Goal: Use online tool/utility

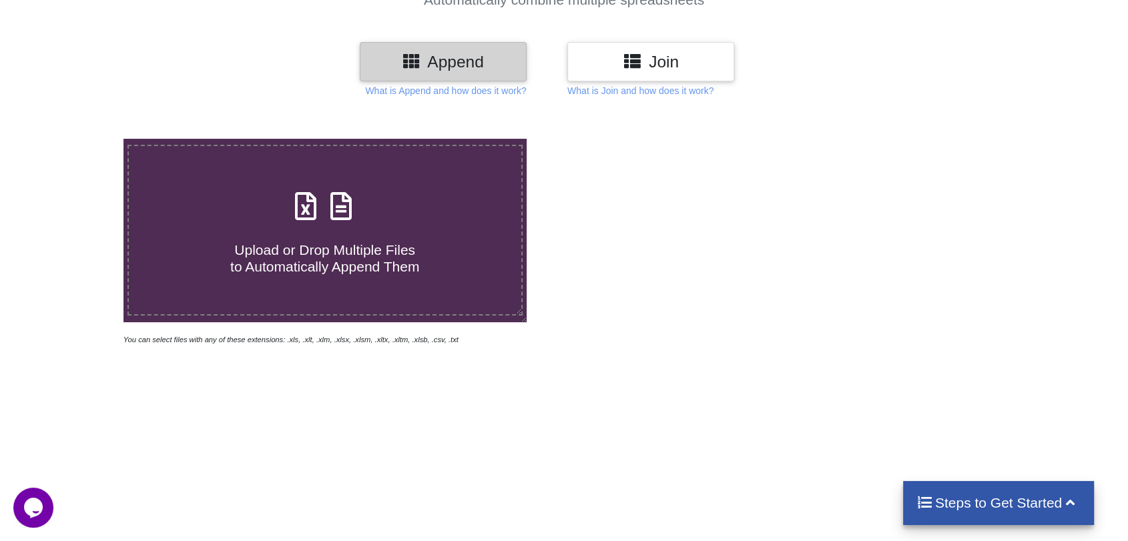
click at [378, 216] on div "Upload or Drop Multiple Files to Automatically Append Them" at bounding box center [325, 231] width 392 height 90
click at [79, 139] on input "Upload or Drop Multiple Files to Automatically Append Them" at bounding box center [79, 139] width 0 height 0
type input "C:\fakepath\managed-venue-1.csv"
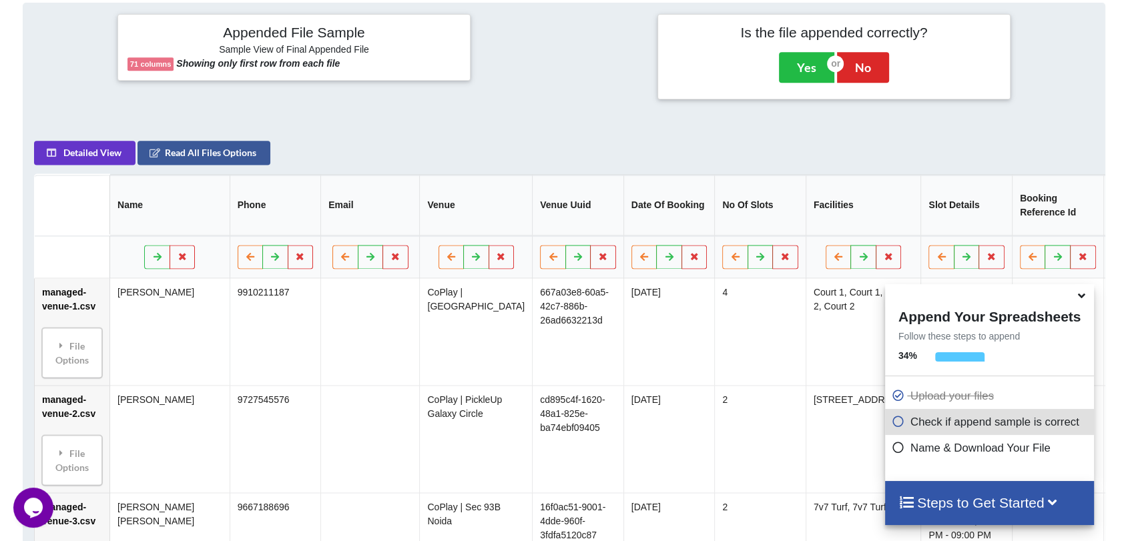
scroll to position [620, 0]
click at [1083, 300] on icon at bounding box center [1082, 294] width 14 height 12
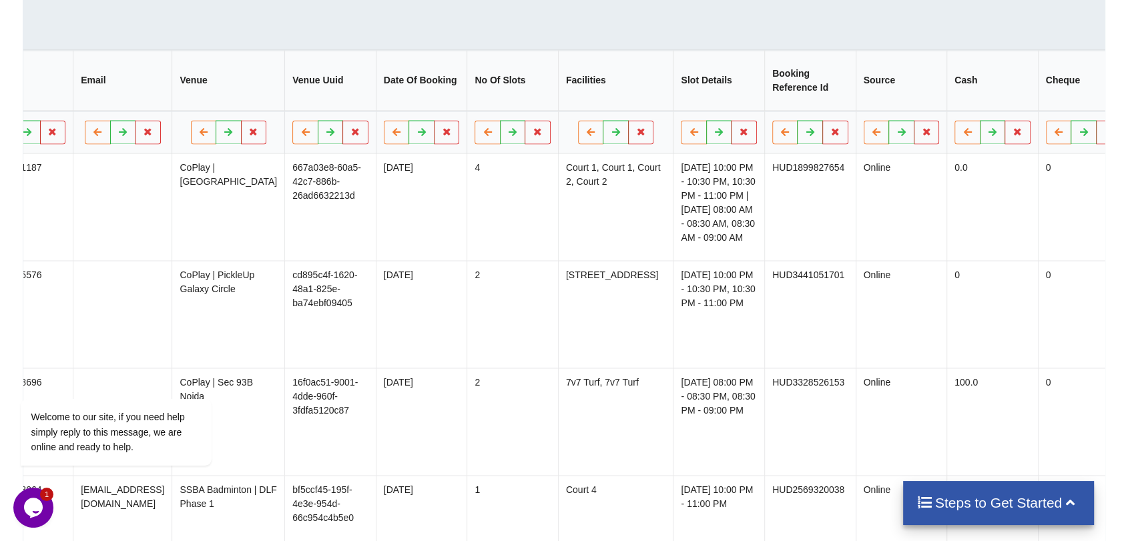
scroll to position [0, 0]
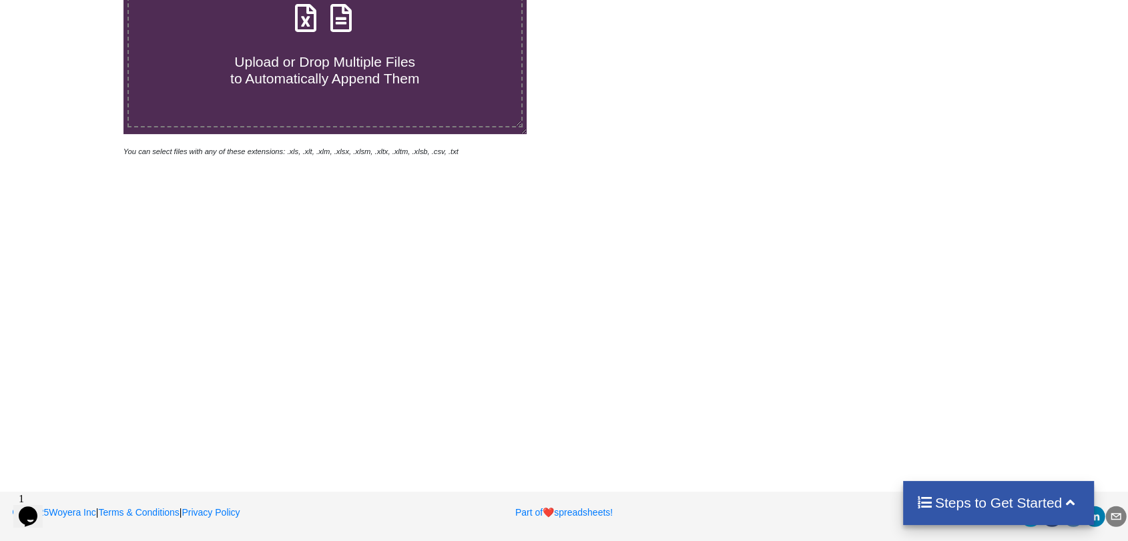
scroll to position [67, 0]
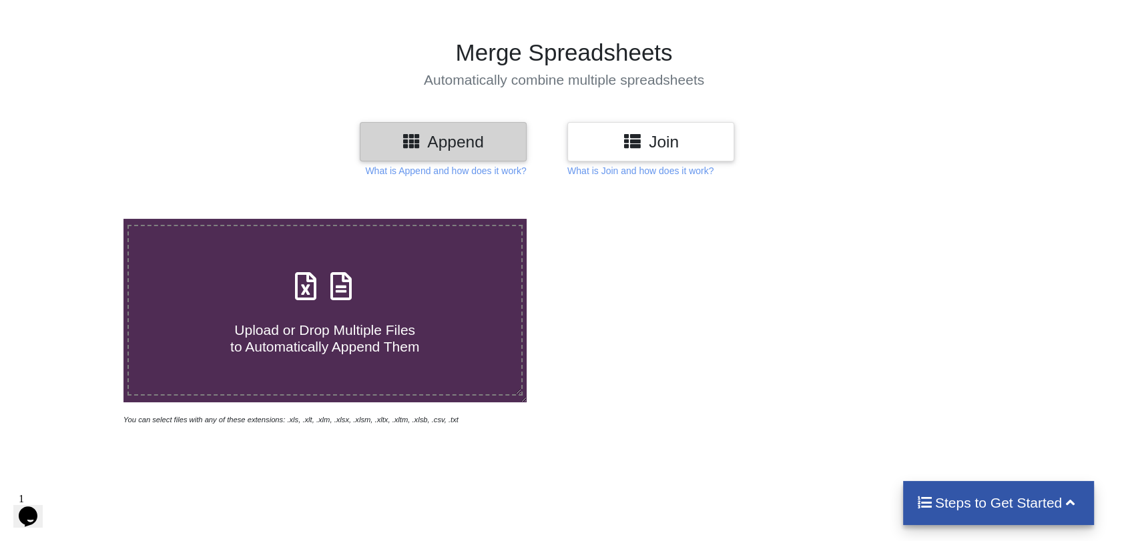
click at [395, 305] on h4 "Upload or Drop Multiple Files to Automatically Append Them" at bounding box center [325, 330] width 392 height 51
click at [79, 219] on input "Upload or Drop Multiple Files to Automatically Append Them" at bounding box center [79, 219] width 0 height 0
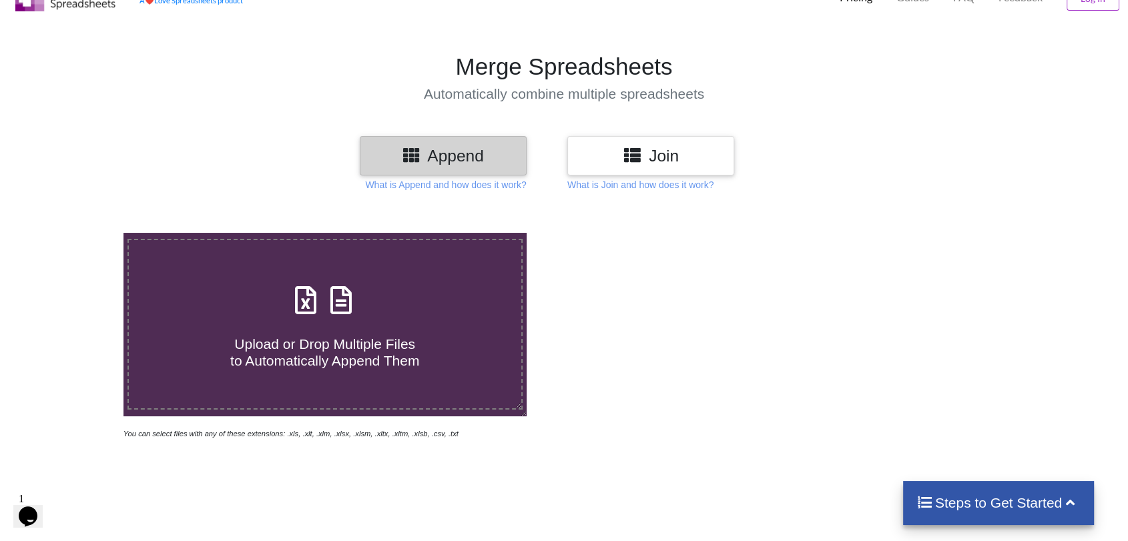
scroll to position [0, 0]
